Goal: Check status: Check status

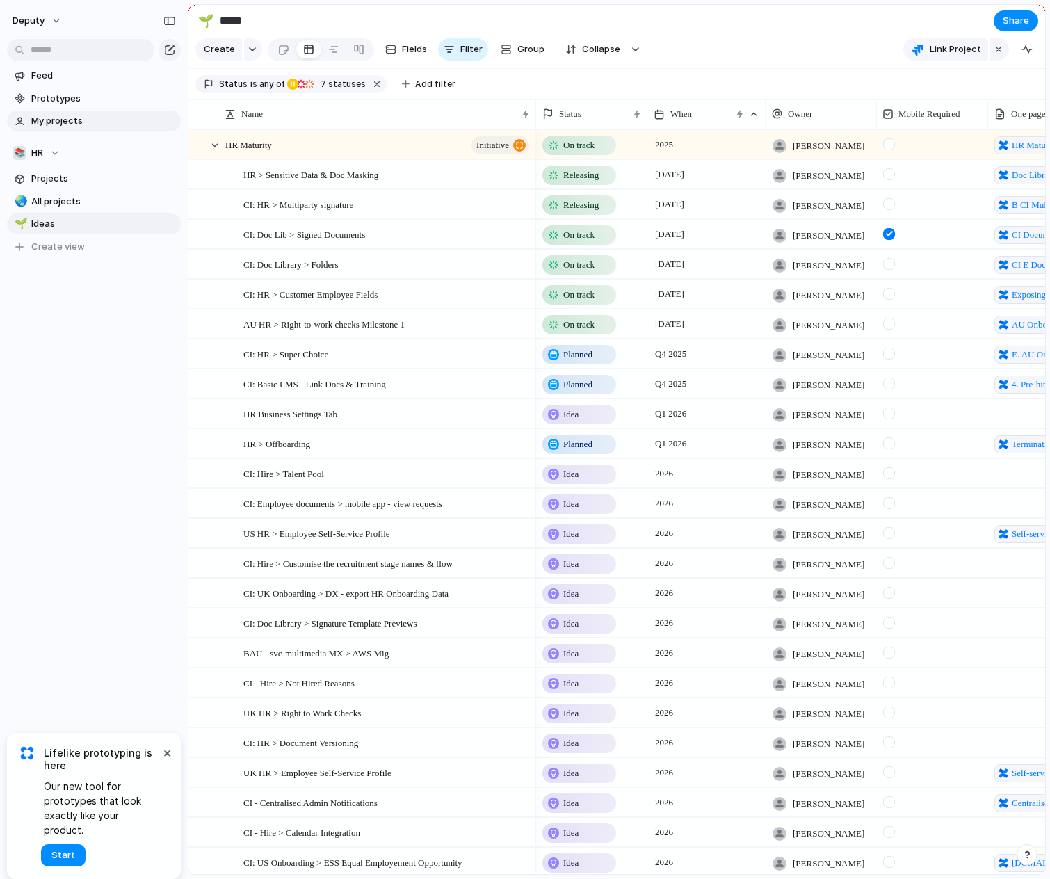
click at [90, 127] on span "My projects" at bounding box center [103, 121] width 145 height 14
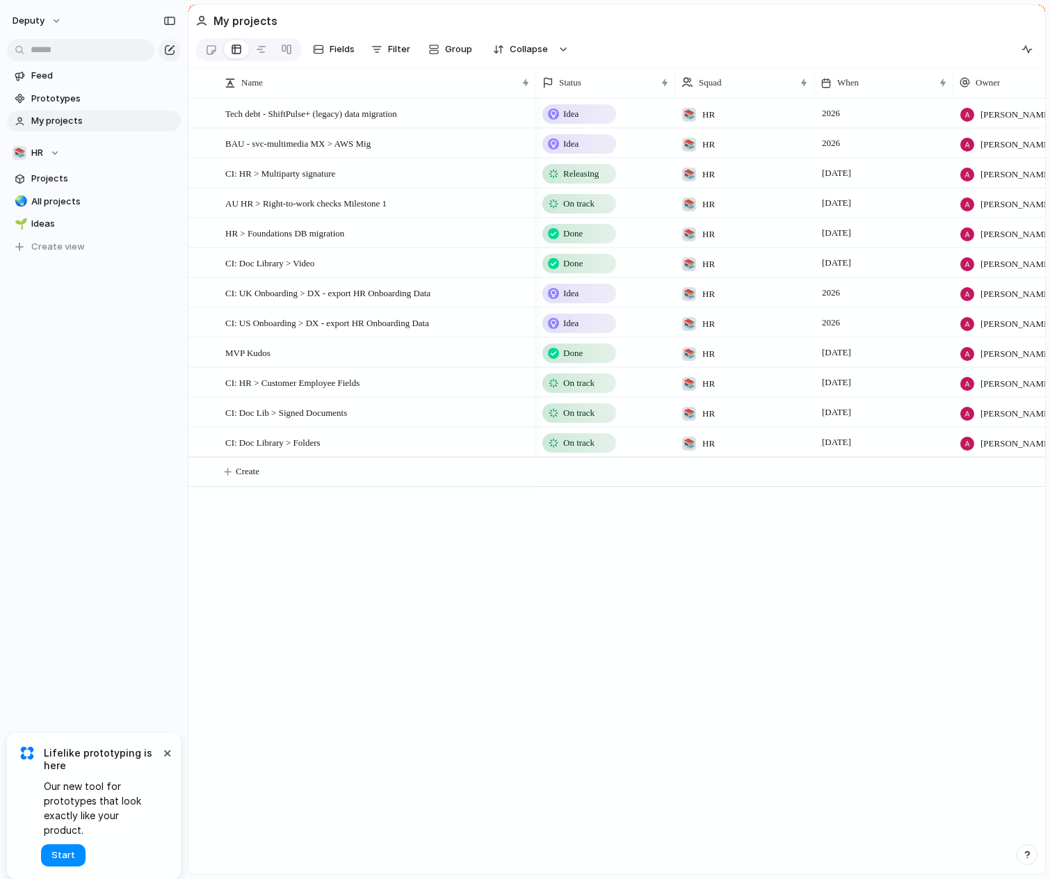
click at [77, 120] on span "My projects" at bounding box center [103, 121] width 145 height 14
click at [621, 85] on div "Status" at bounding box center [599, 83] width 113 height 14
click at [600, 157] on span "Sort ascending" at bounding box center [599, 159] width 67 height 14
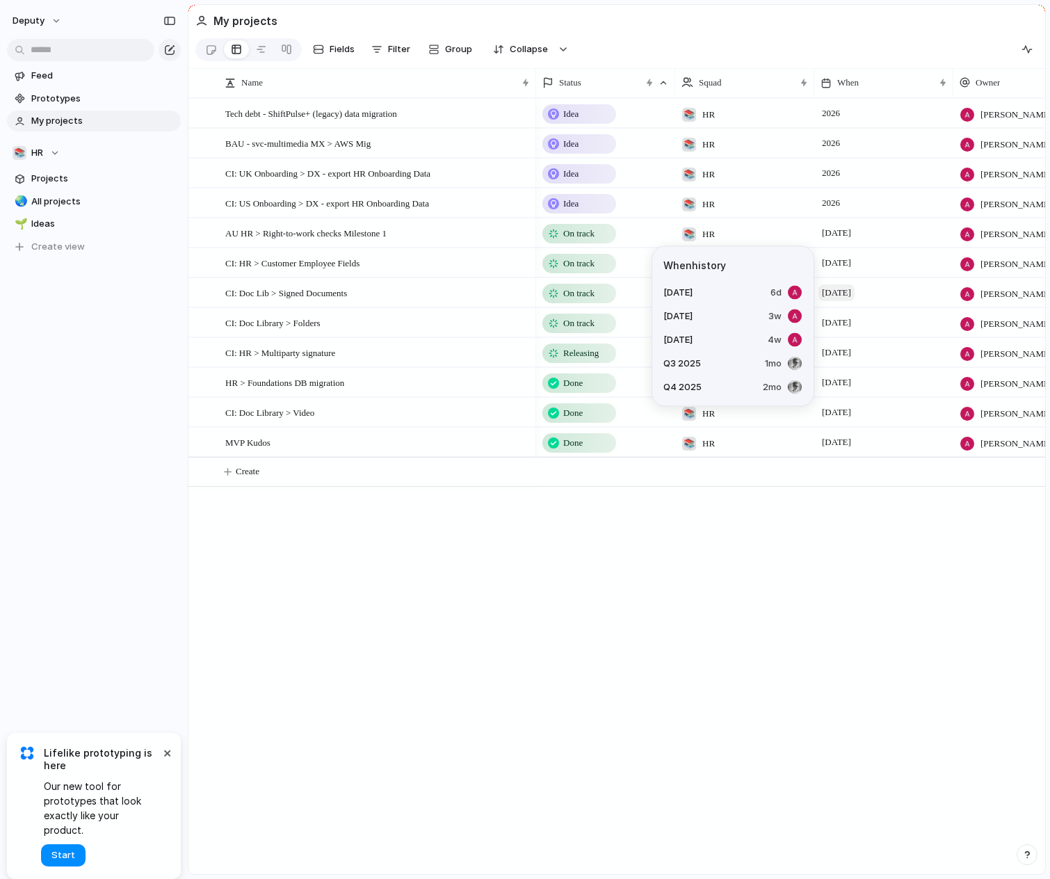
click at [848, 296] on span "[DATE]" at bounding box center [837, 293] width 36 height 17
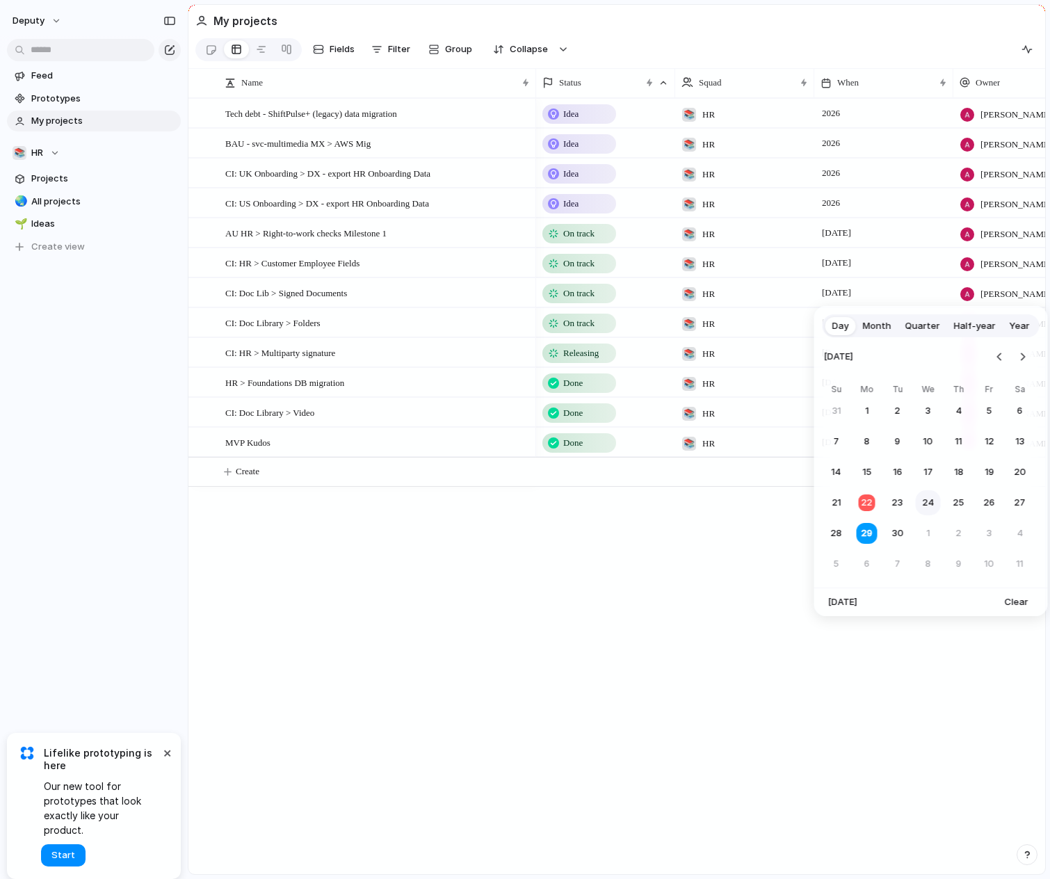
click at [928, 502] on button "24" at bounding box center [928, 502] width 25 height 25
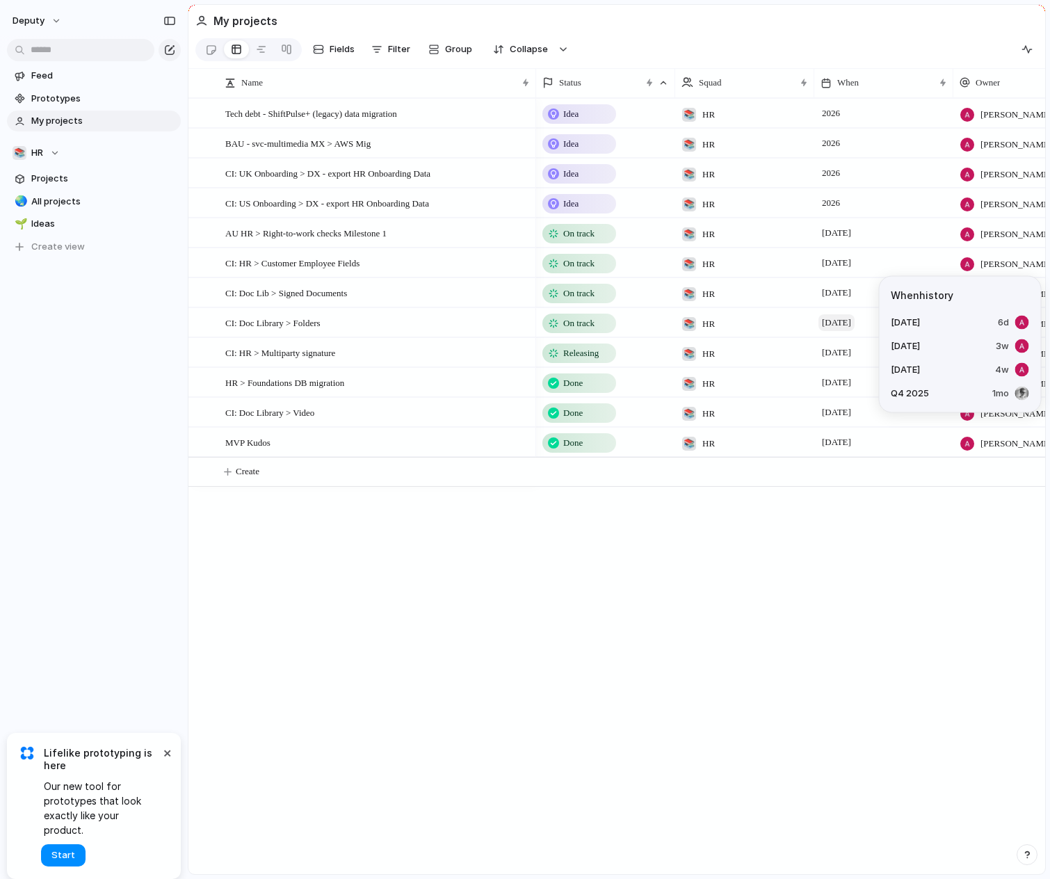
click at [848, 320] on span "[DATE]" at bounding box center [837, 322] width 36 height 17
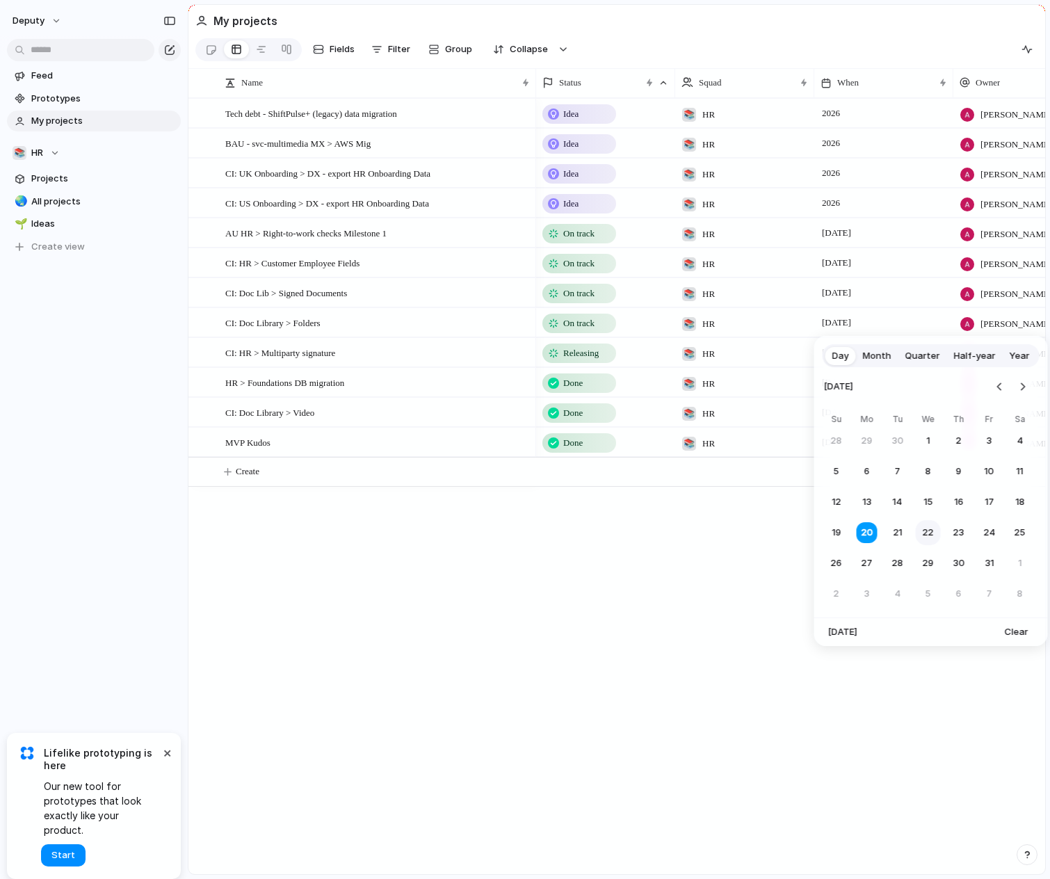
click at [932, 532] on button "22" at bounding box center [928, 532] width 25 height 25
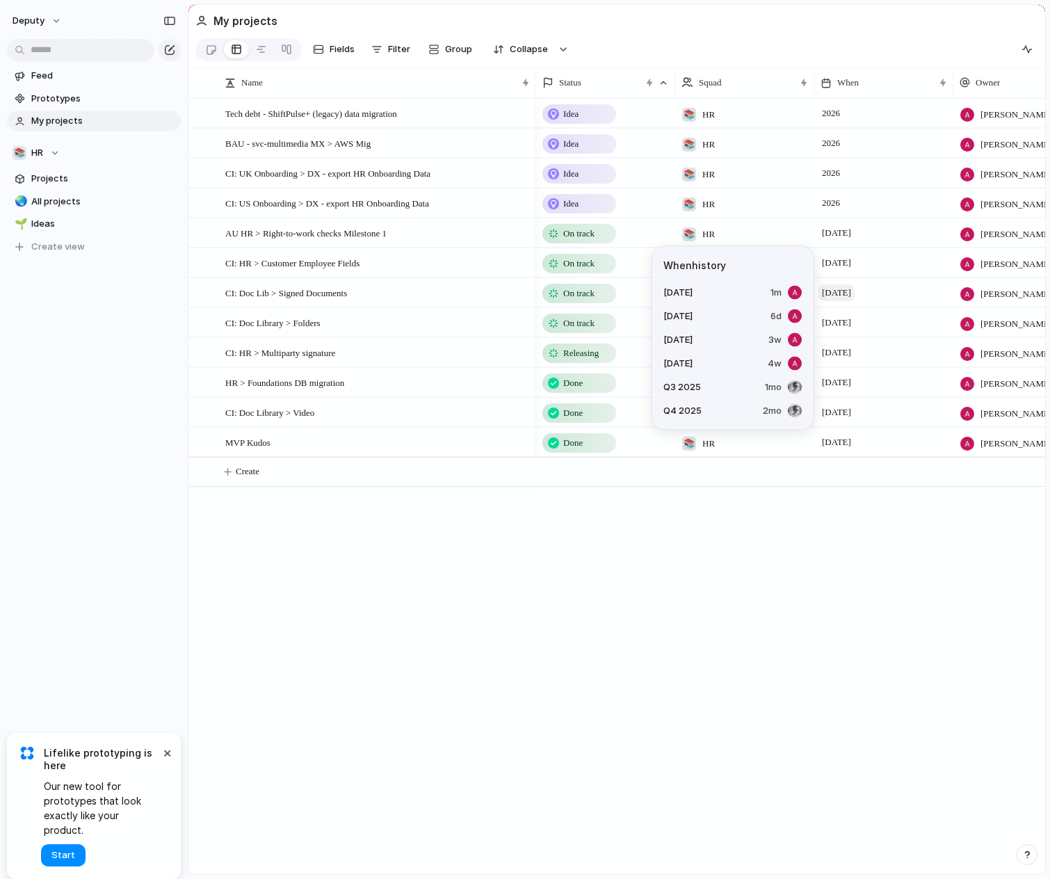
click at [854, 293] on span "[DATE]" at bounding box center [837, 293] width 36 height 17
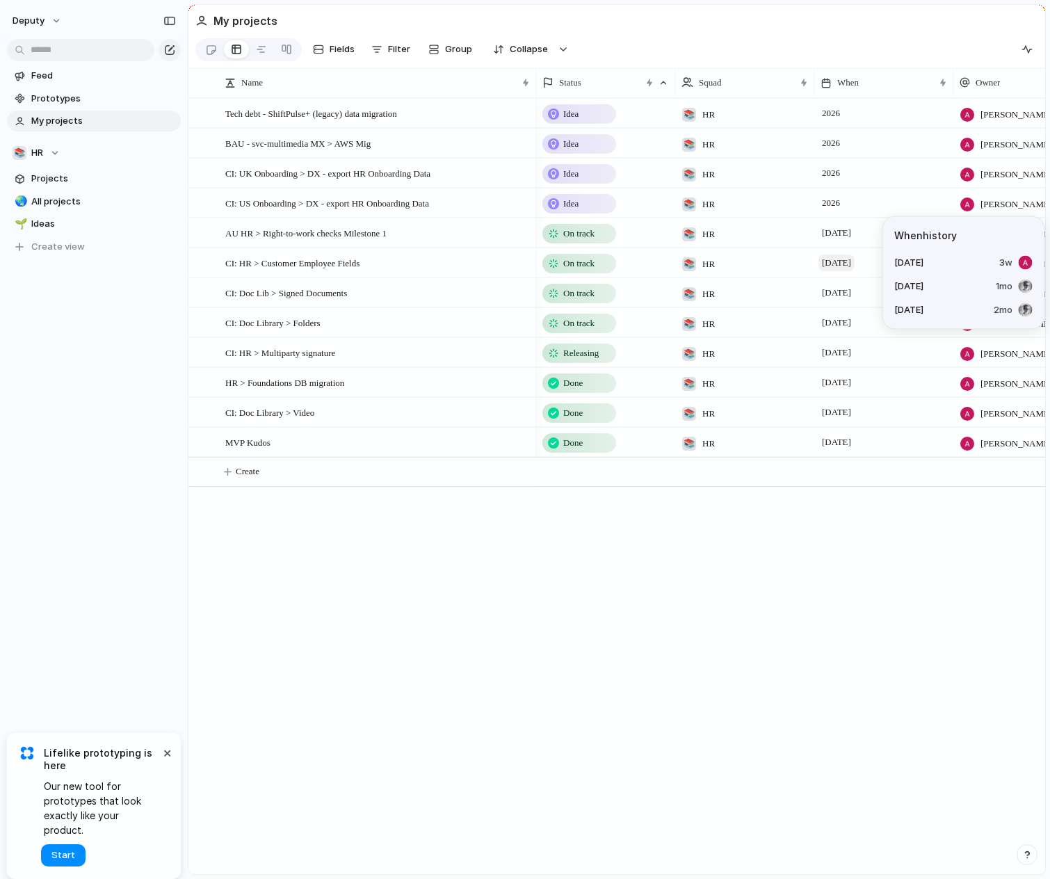
click at [844, 268] on span "[DATE]" at bounding box center [837, 263] width 36 height 17
